Goal: Obtain resource: Download file/media

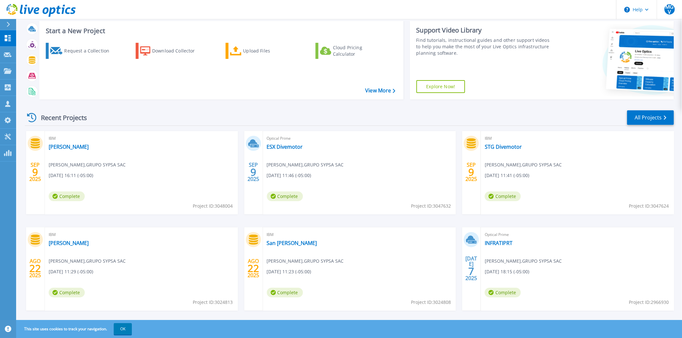
scroll to position [46, 0]
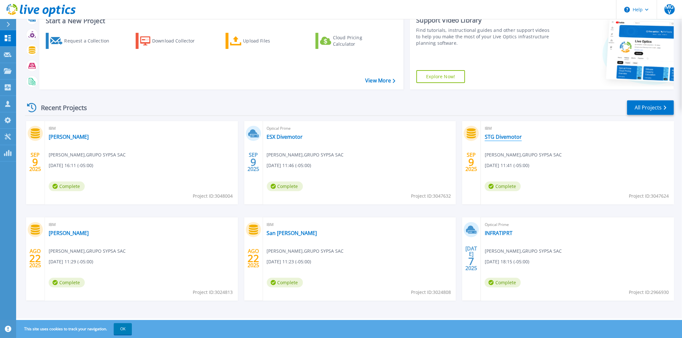
click at [507, 139] on link "STG Divemotor" at bounding box center [503, 137] width 37 height 6
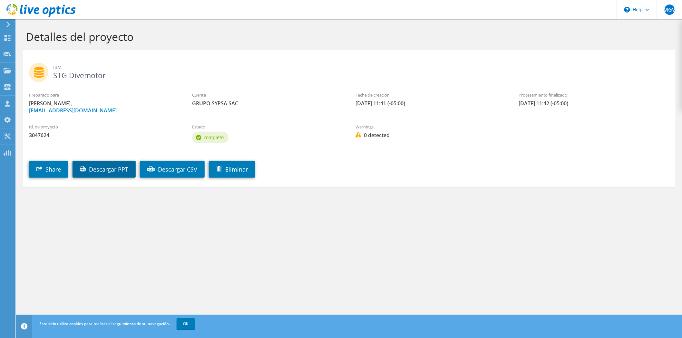
click at [98, 170] on link "Descargar PPT" at bounding box center [103, 169] width 63 height 17
click at [169, 171] on link "Descargar CSV" at bounding box center [172, 169] width 65 height 17
click at [55, 10] on use at bounding box center [40, 10] width 69 height 13
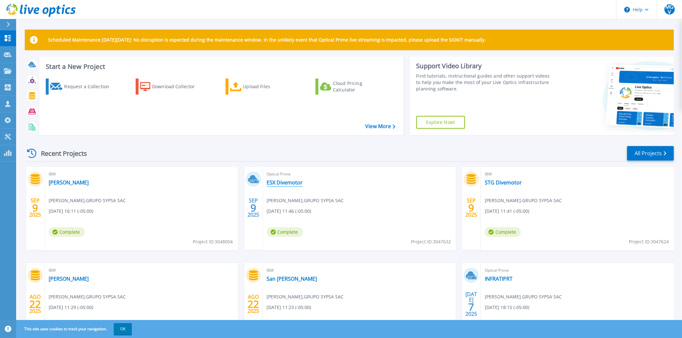
click at [285, 184] on link "ESX Divemotor" at bounding box center [285, 182] width 36 height 6
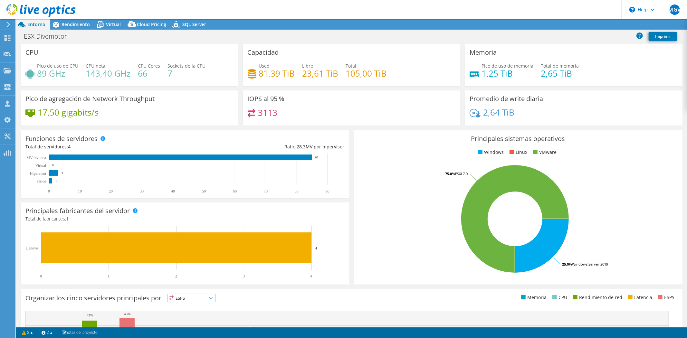
select select "USD"
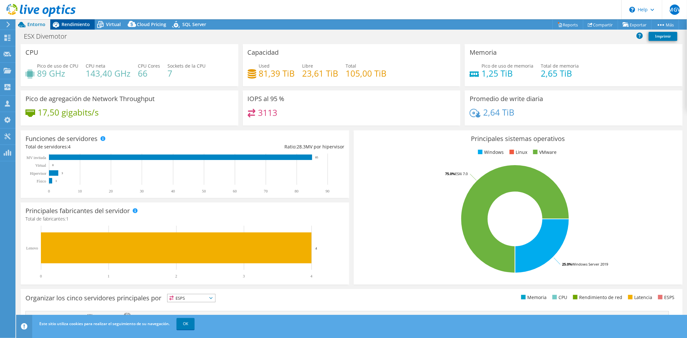
click at [79, 26] on span "Rendimiento" at bounding box center [76, 24] width 28 height 6
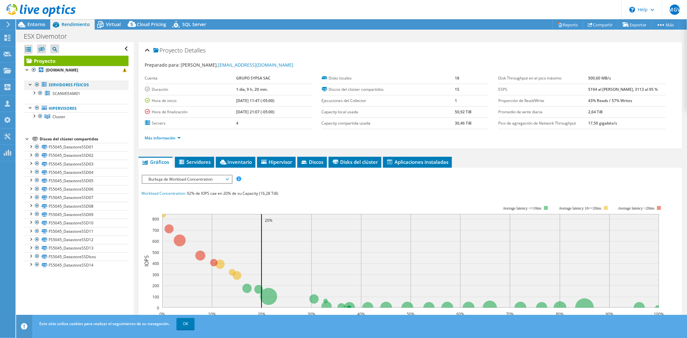
click at [37, 87] on div at bounding box center [37, 85] width 6 height 8
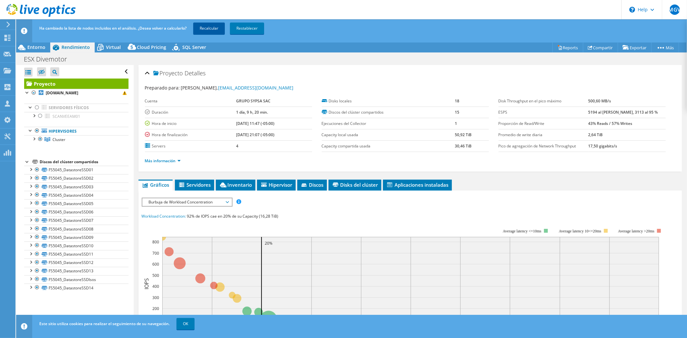
click at [206, 29] on link "Recalcular" at bounding box center [209, 29] width 32 height 12
click at [41, 44] on span "Entorno" at bounding box center [36, 47] width 18 height 6
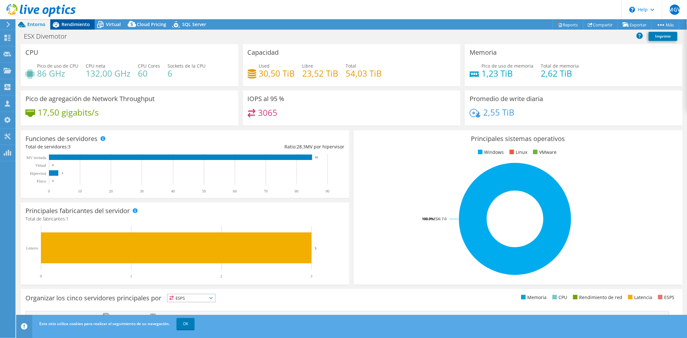
click at [71, 26] on span "Rendimiento" at bounding box center [76, 24] width 28 height 6
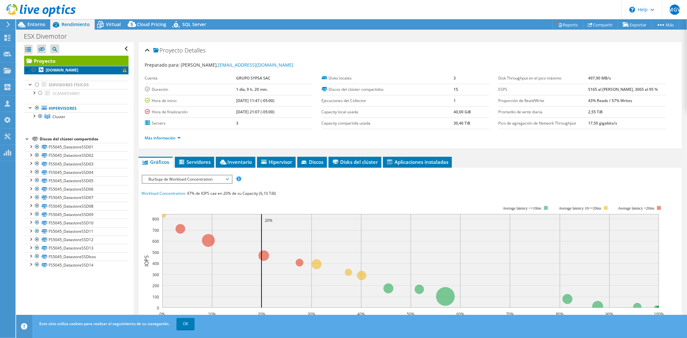
click at [73, 72] on b "[DOMAIN_NAME]" at bounding box center [62, 69] width 33 height 5
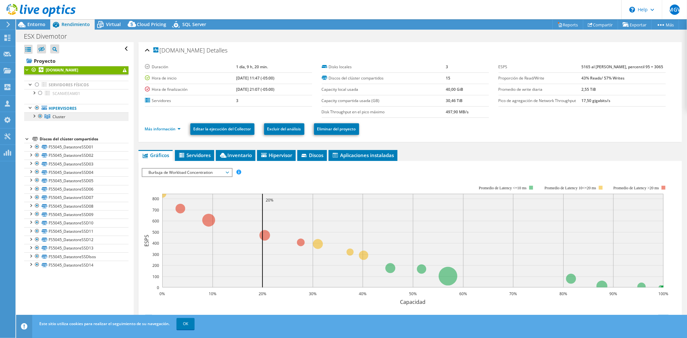
click at [52, 117] on link "Cluster" at bounding box center [76, 116] width 104 height 8
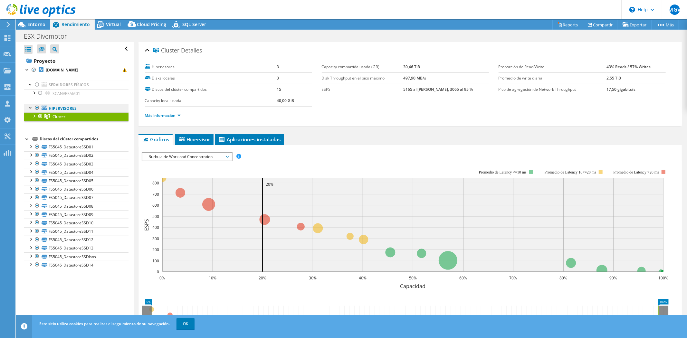
click at [85, 110] on link "Hipervisores" at bounding box center [76, 108] width 104 height 8
click at [53, 108] on link "Hipervisores" at bounding box center [76, 108] width 104 height 8
click at [66, 106] on link "Hipervisores" at bounding box center [76, 108] width 104 height 8
click at [30, 21] on span "Entorno" at bounding box center [36, 24] width 18 height 6
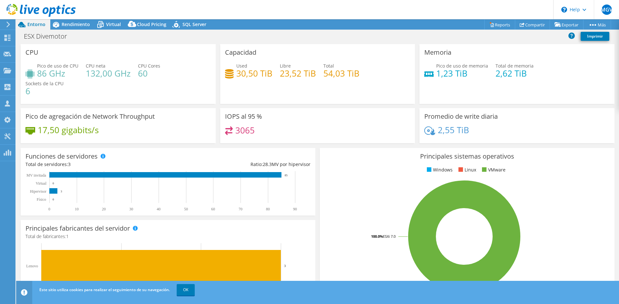
select select "USD"
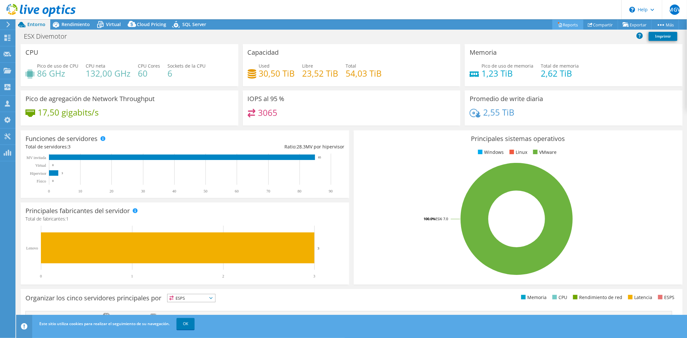
click at [564, 22] on link "Reports" at bounding box center [567, 25] width 31 height 10
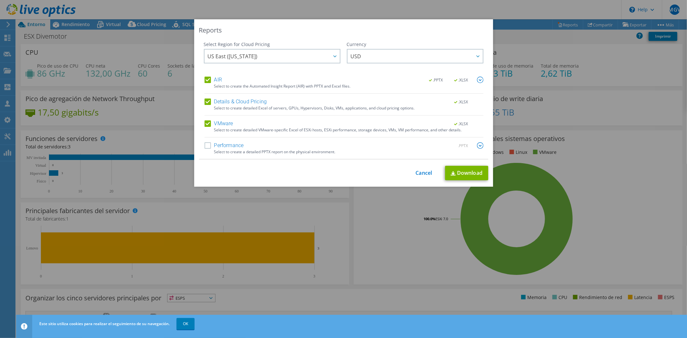
click at [208, 146] on label "Performance" at bounding box center [224, 145] width 39 height 6
click at [0, 0] on input "Performance" at bounding box center [0, 0] width 0 height 0
click at [205, 103] on label "Details & Cloud Pricing" at bounding box center [236, 102] width 62 height 6
click at [0, 0] on input "Details & Cloud Pricing" at bounding box center [0, 0] width 0 height 0
click at [461, 173] on link "Download" at bounding box center [466, 173] width 43 height 14
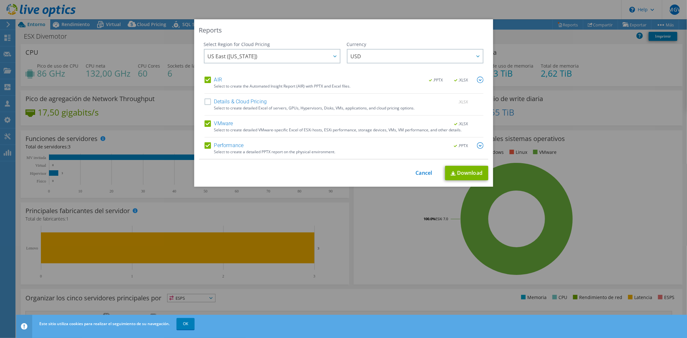
click at [510, 47] on div "Reports Select Region for Cloud Pricing Asia Pacific ([GEOGRAPHIC_DATA]) [GEOGR…" at bounding box center [343, 169] width 687 height 300
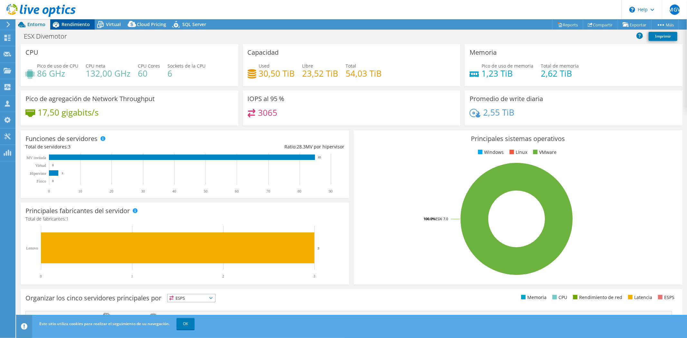
click at [66, 26] on span "Rendimiento" at bounding box center [76, 24] width 28 height 6
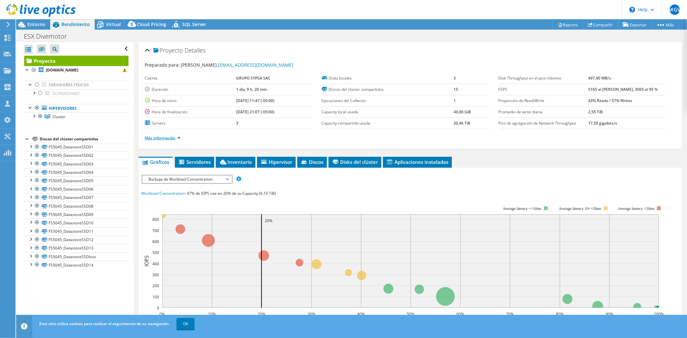
click at [173, 139] on link "Más información" at bounding box center [163, 137] width 36 height 5
